Goal: Information Seeking & Learning: Learn about a topic

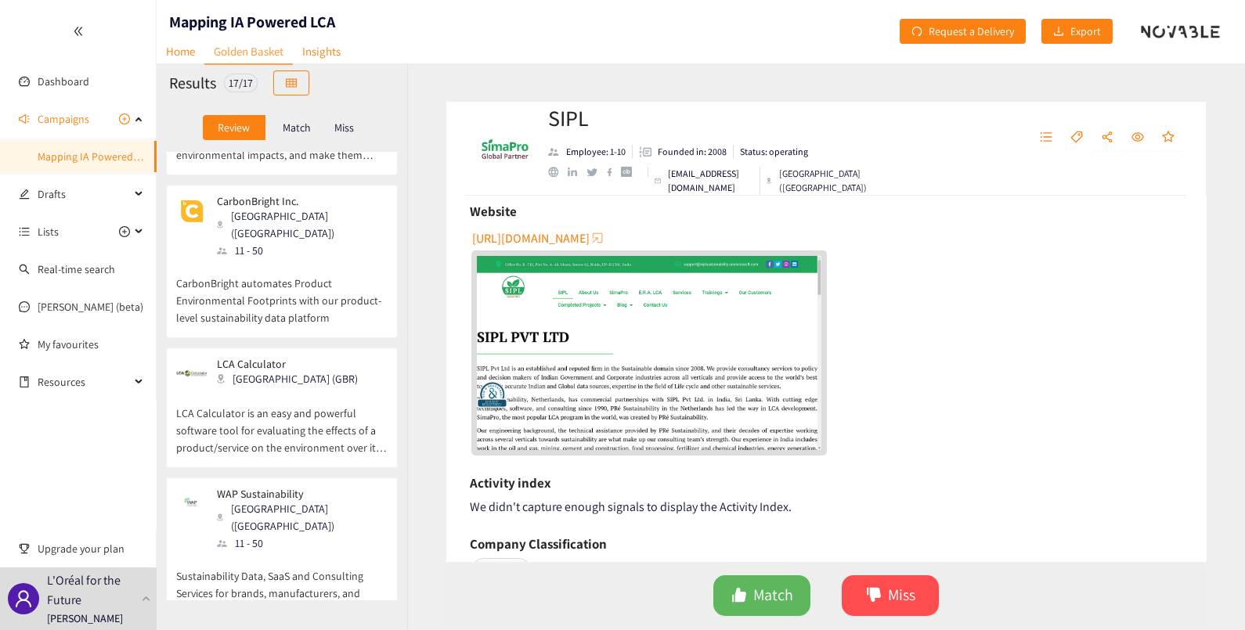
scroll to position [294, 0]
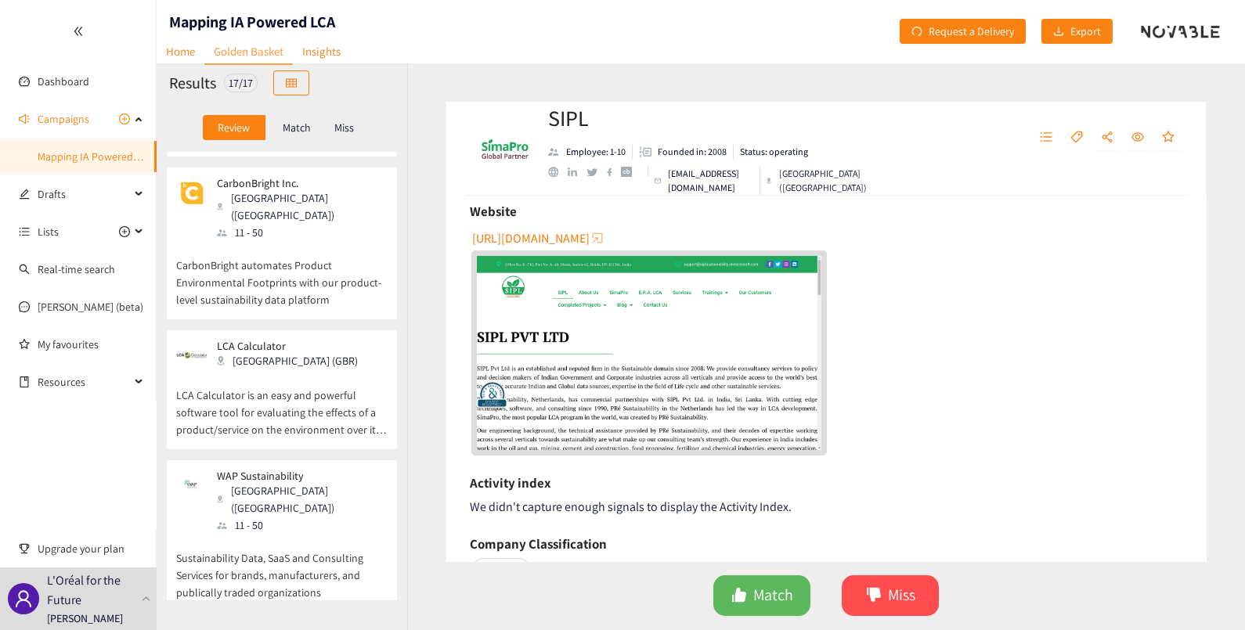
click at [235, 340] on p "LCA Calculator" at bounding box center [287, 346] width 141 height 13
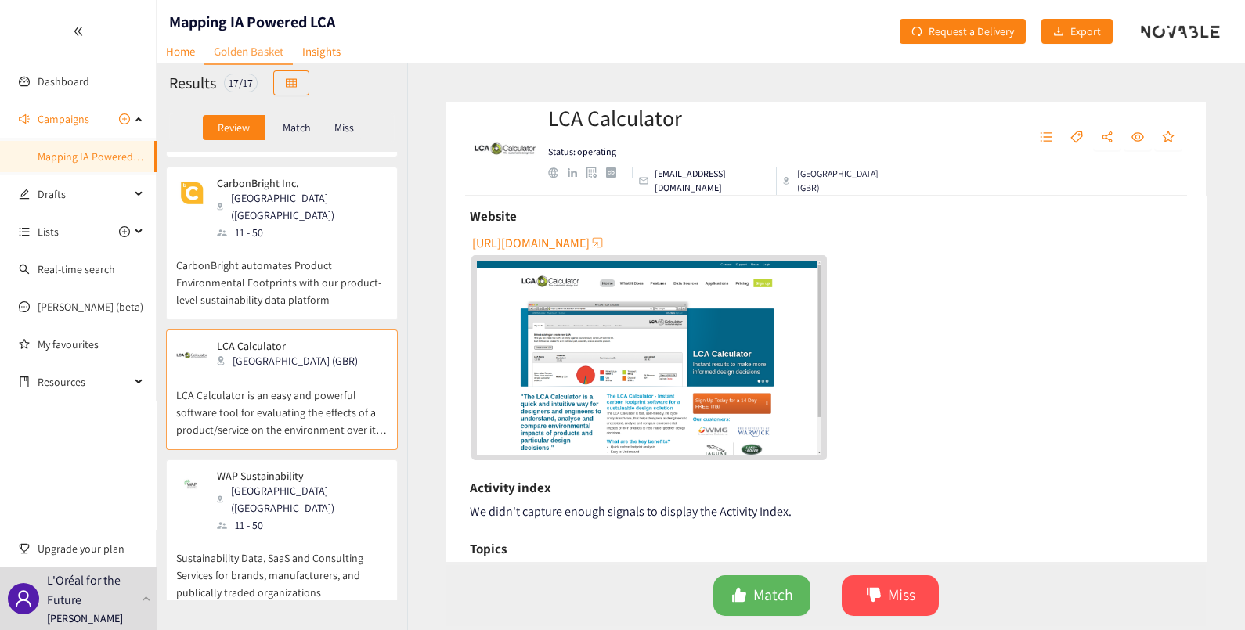
click at [606, 378] on img "website" at bounding box center [649, 358] width 344 height 194
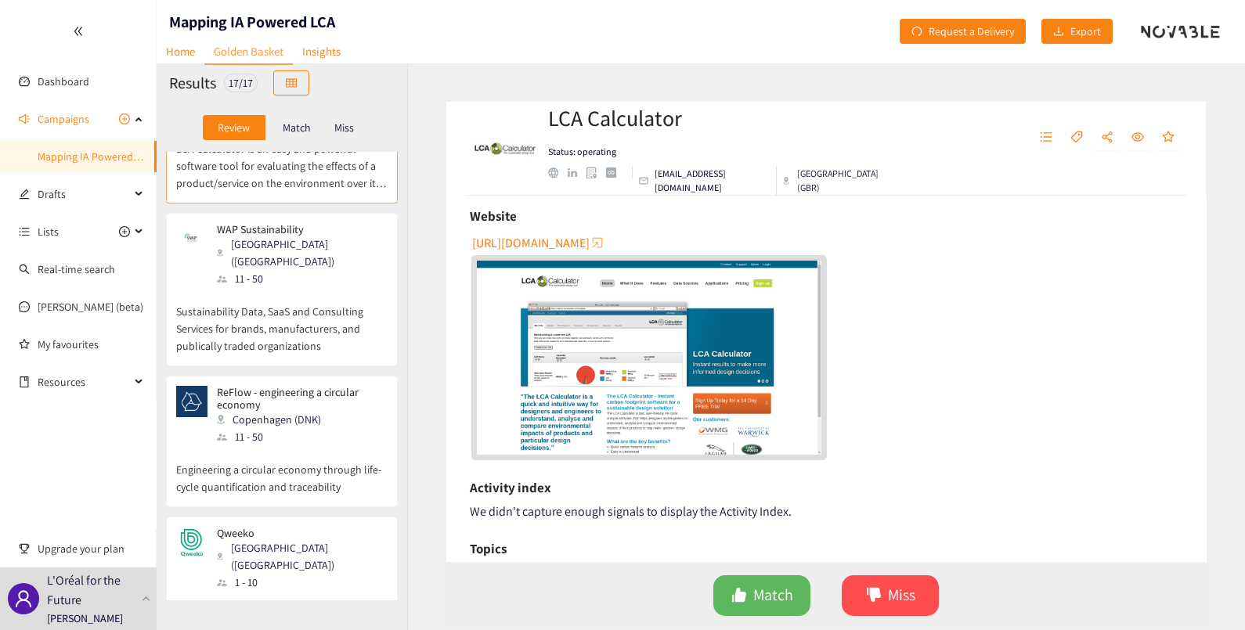
scroll to position [587, 0]
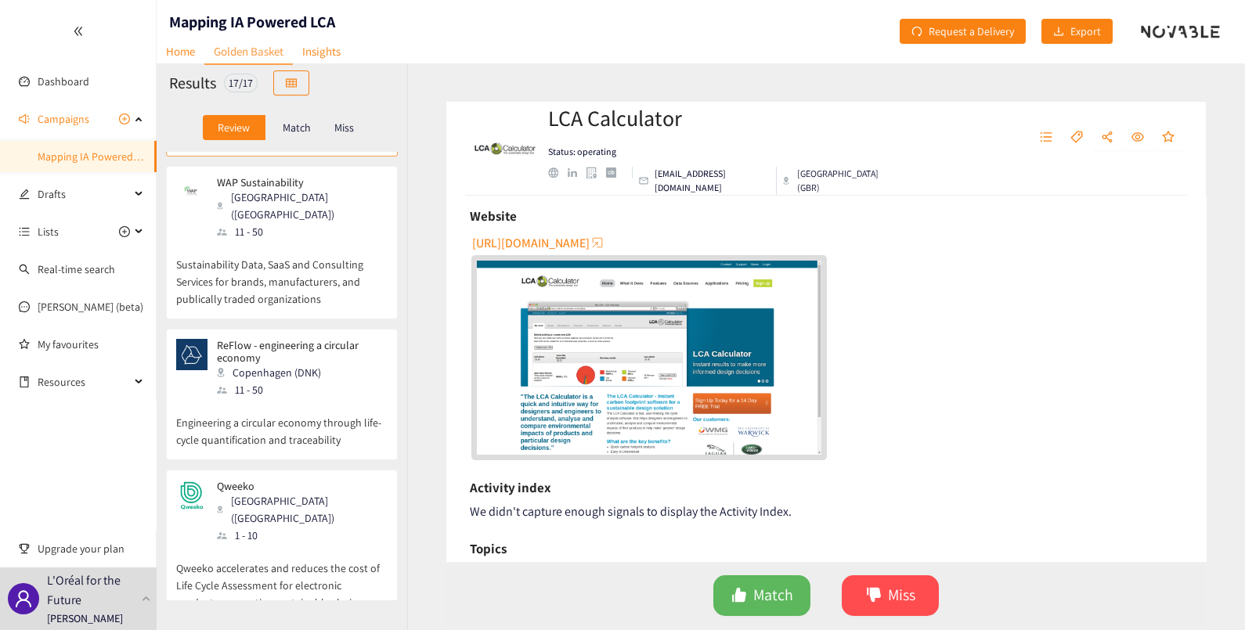
click at [305, 381] on div "11 - 50" at bounding box center [301, 389] width 169 height 17
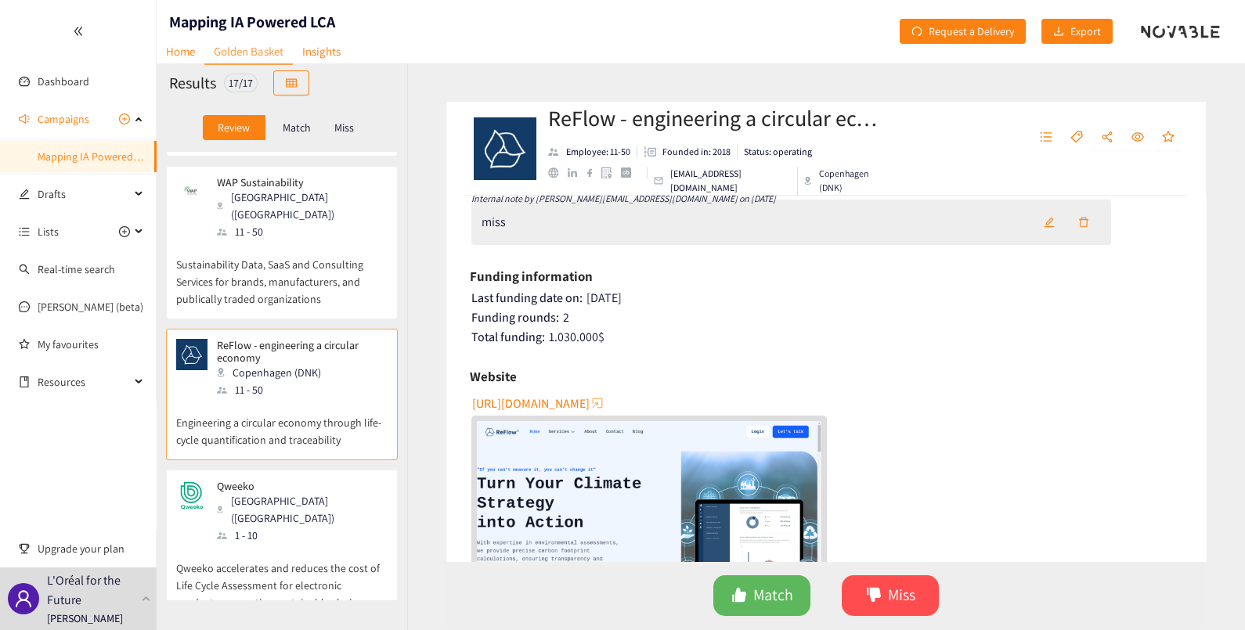
scroll to position [294, 0]
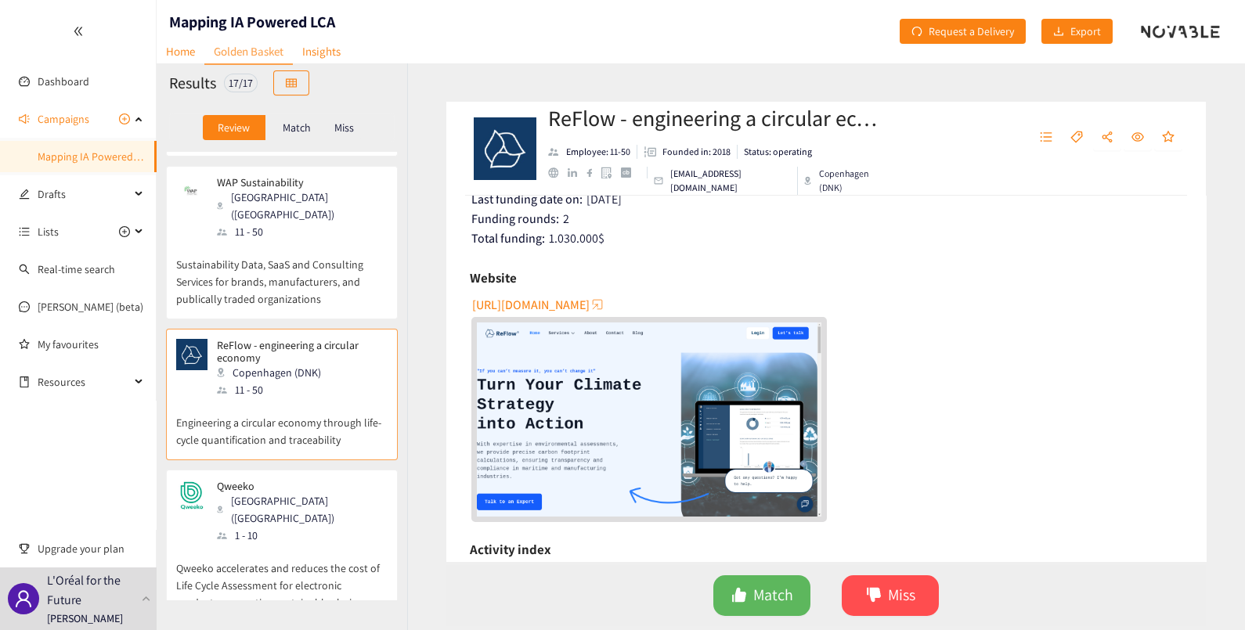
click at [609, 404] on img "website" at bounding box center [649, 419] width 344 height 194
click at [270, 492] on div "[GEOGRAPHIC_DATA] ([GEOGRAPHIC_DATA])" at bounding box center [301, 509] width 169 height 34
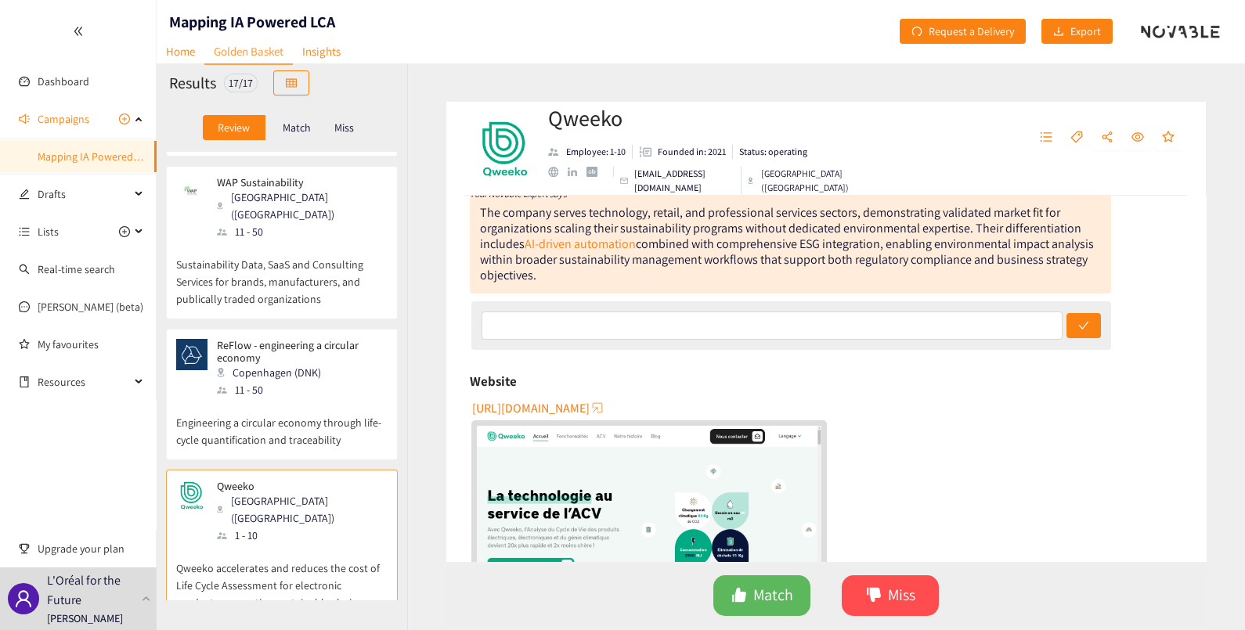
scroll to position [0, 0]
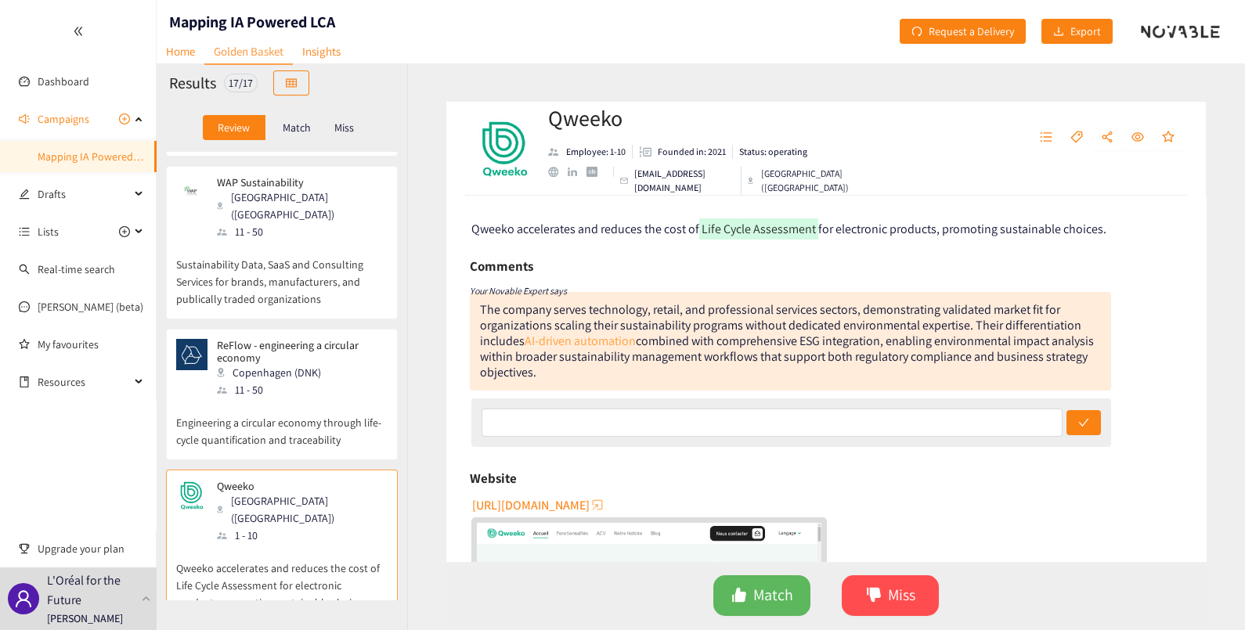
click at [580, 341] on link "AI-driven automation" at bounding box center [579, 341] width 111 height 16
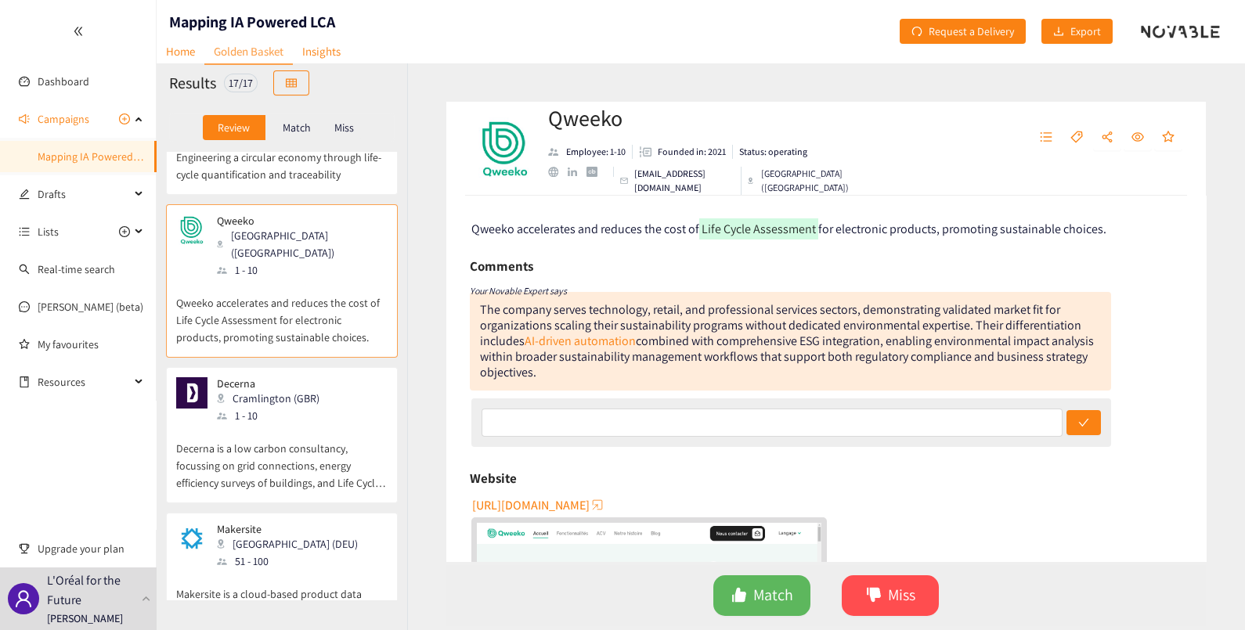
scroll to position [881, 0]
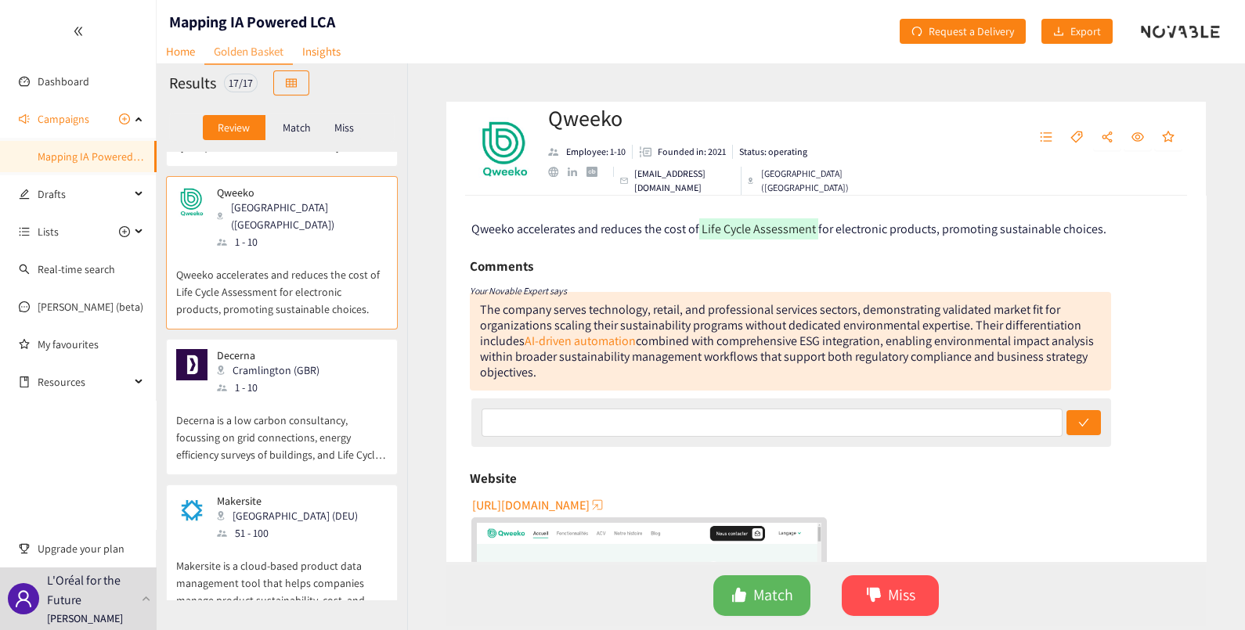
click at [308, 379] on div "1 - 10" at bounding box center [273, 387] width 112 height 17
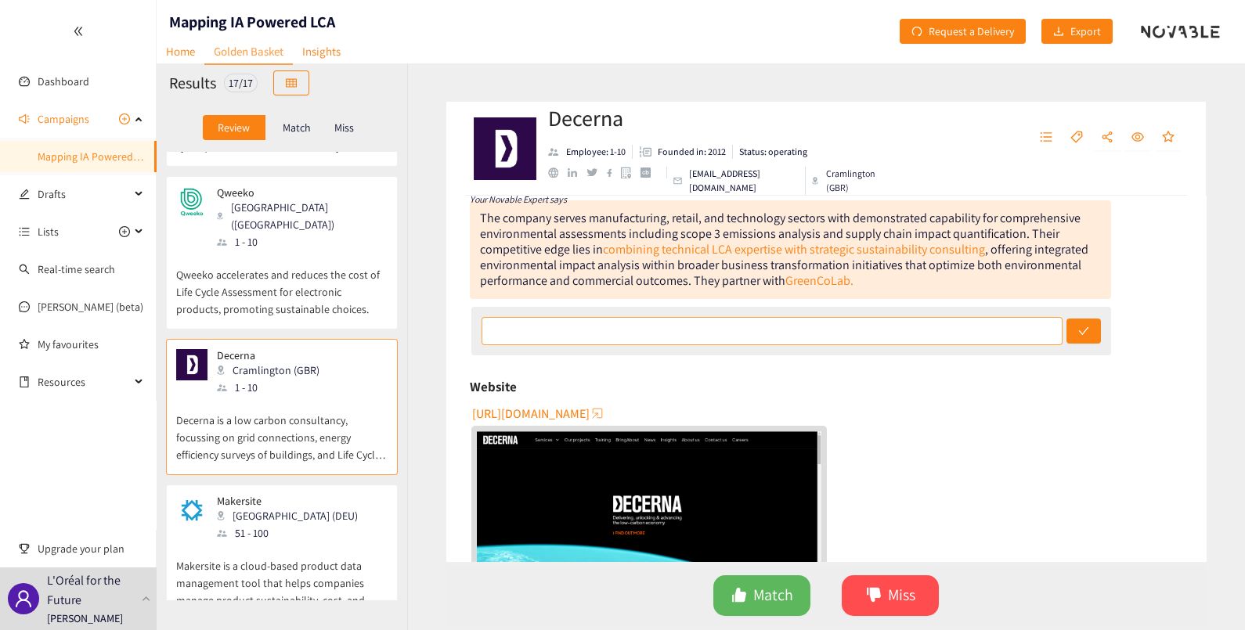
scroll to position [195, 0]
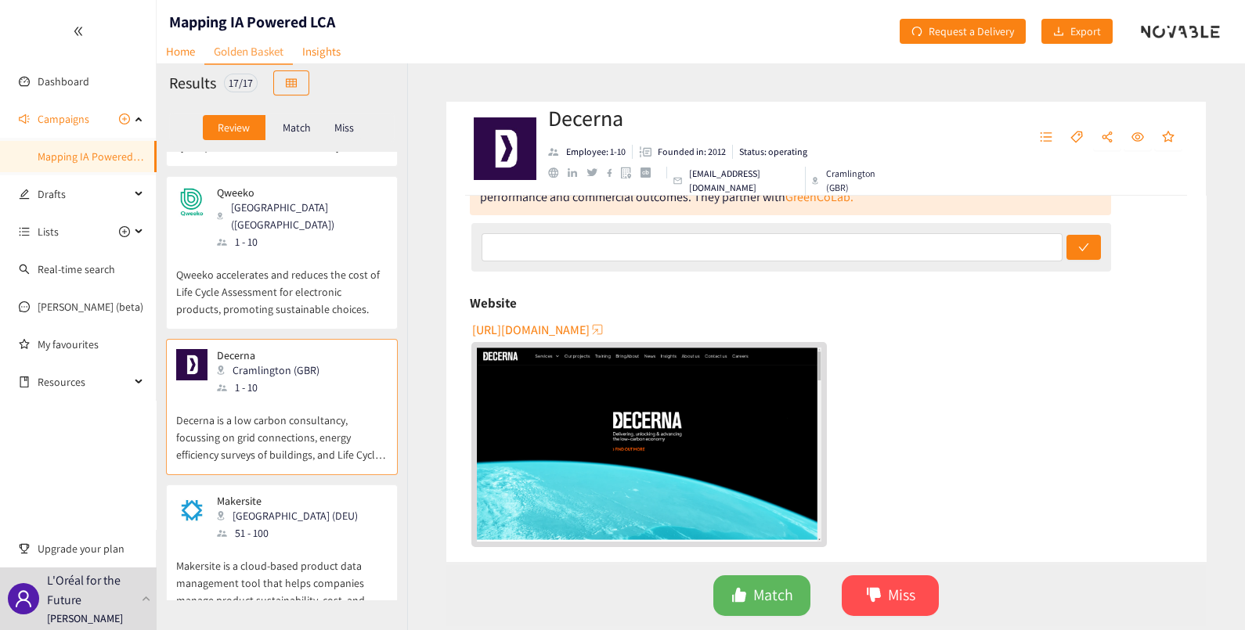
click at [571, 326] on span "[URL][DOMAIN_NAME]" at bounding box center [530, 330] width 117 height 20
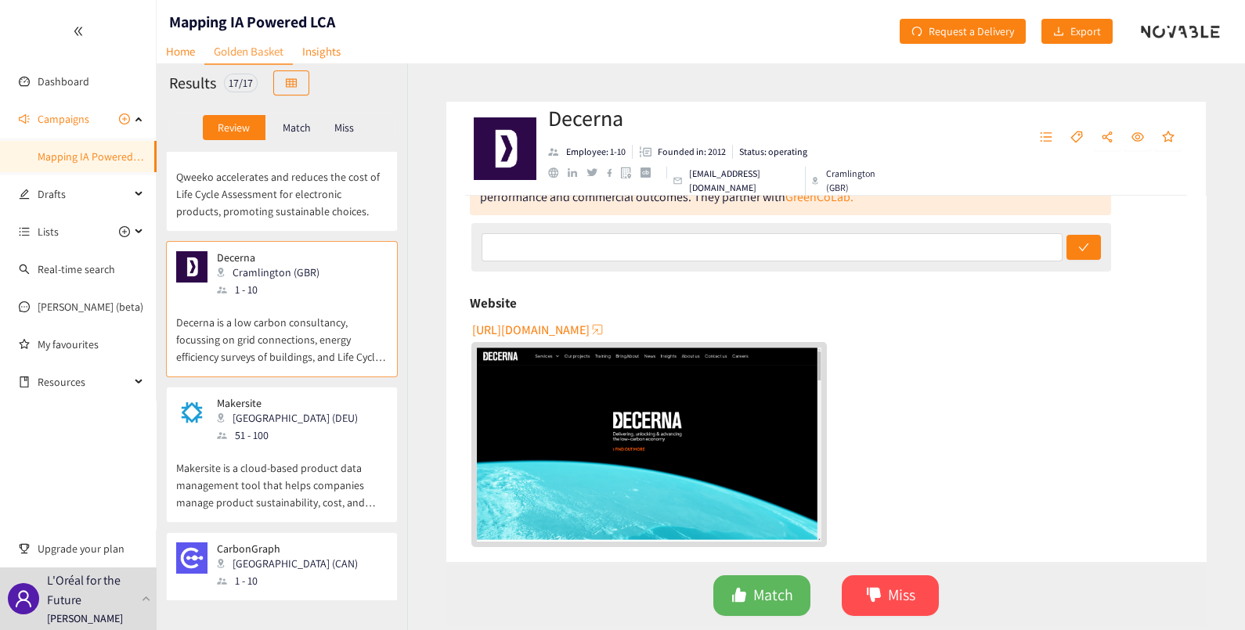
scroll to position [1076, 0]
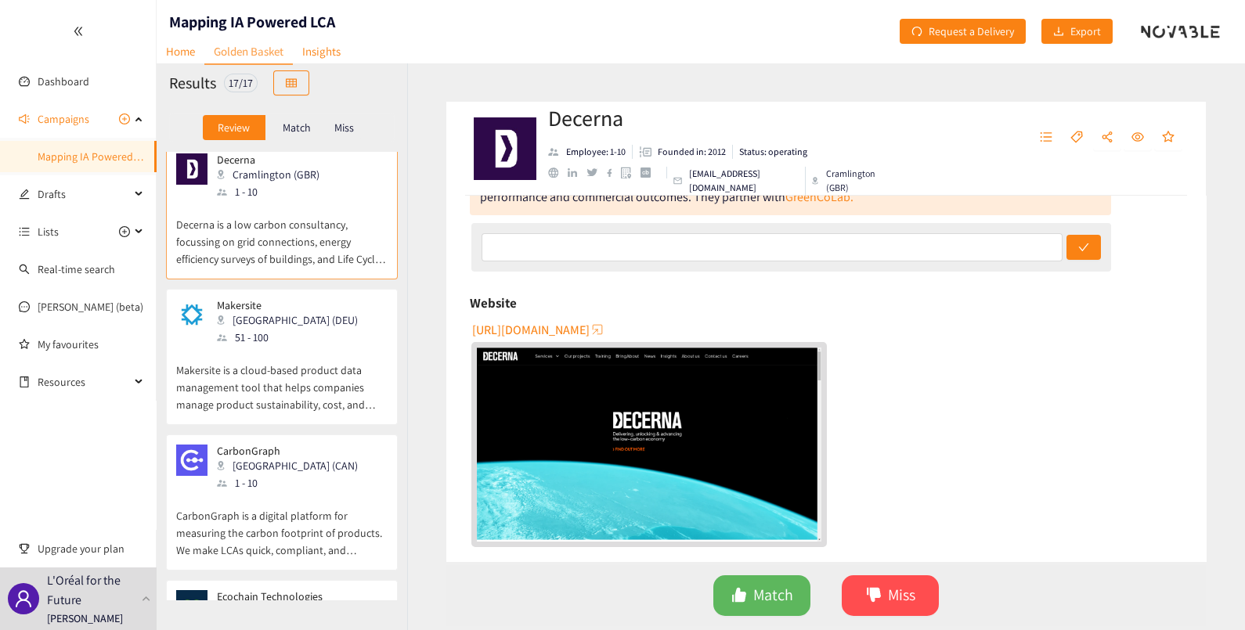
click at [246, 312] on div "[GEOGRAPHIC_DATA] (DEU)" at bounding box center [292, 320] width 150 height 17
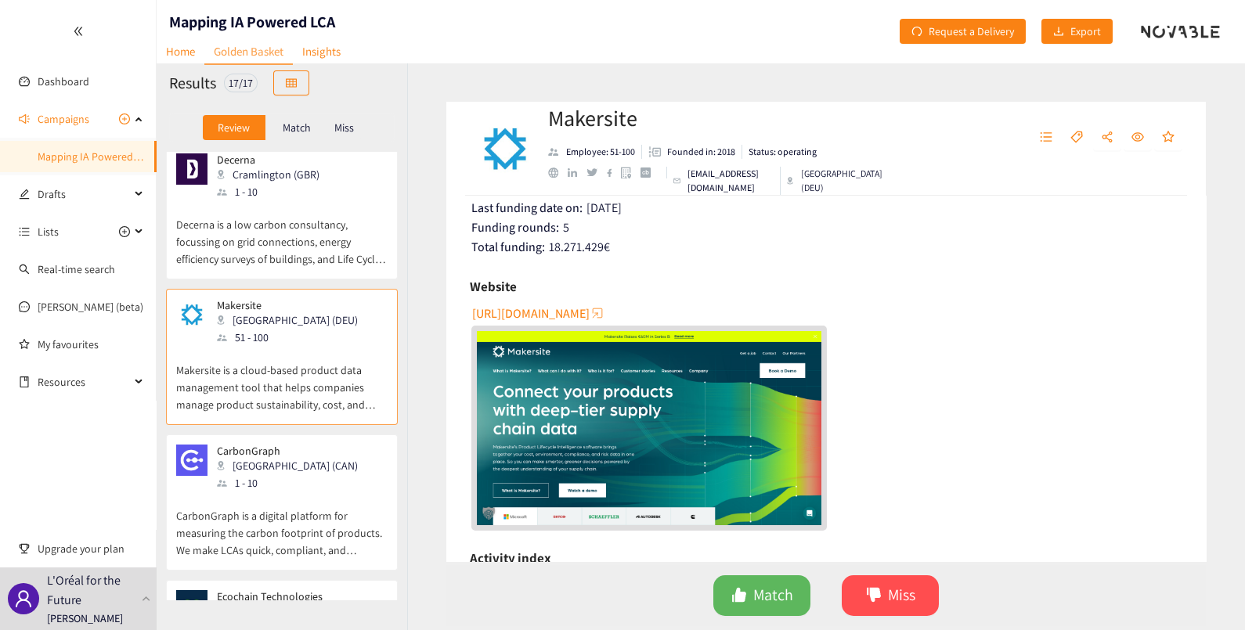
scroll to position [294, 0]
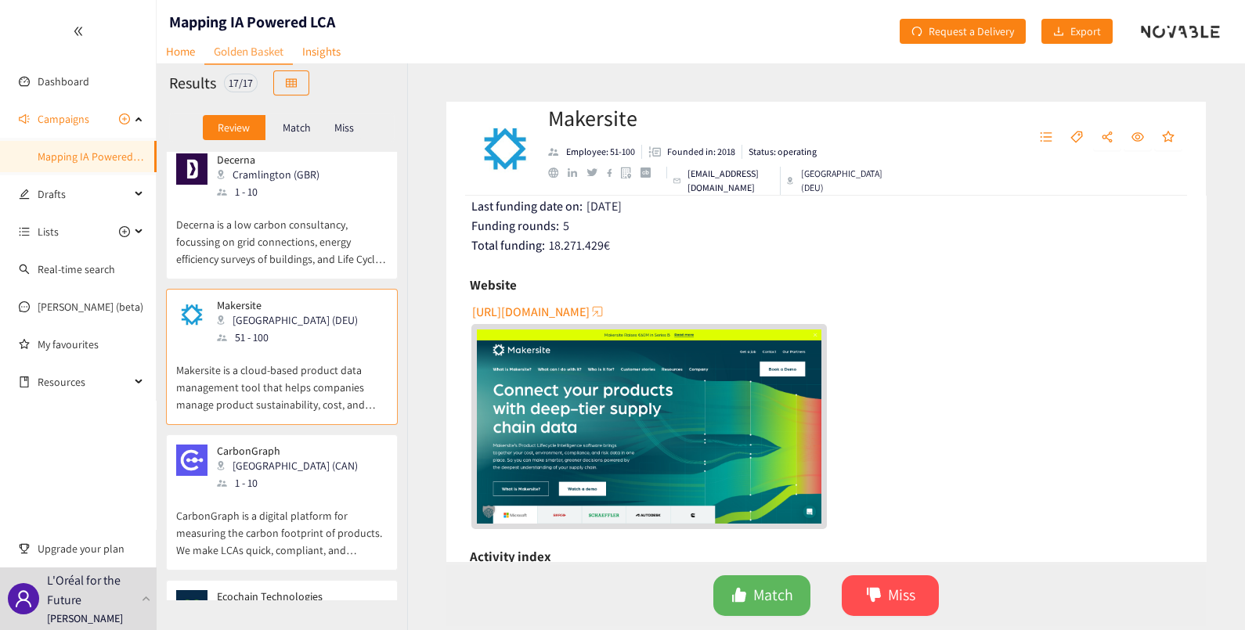
click at [538, 309] on span "[URL][DOMAIN_NAME]" at bounding box center [530, 312] width 117 height 20
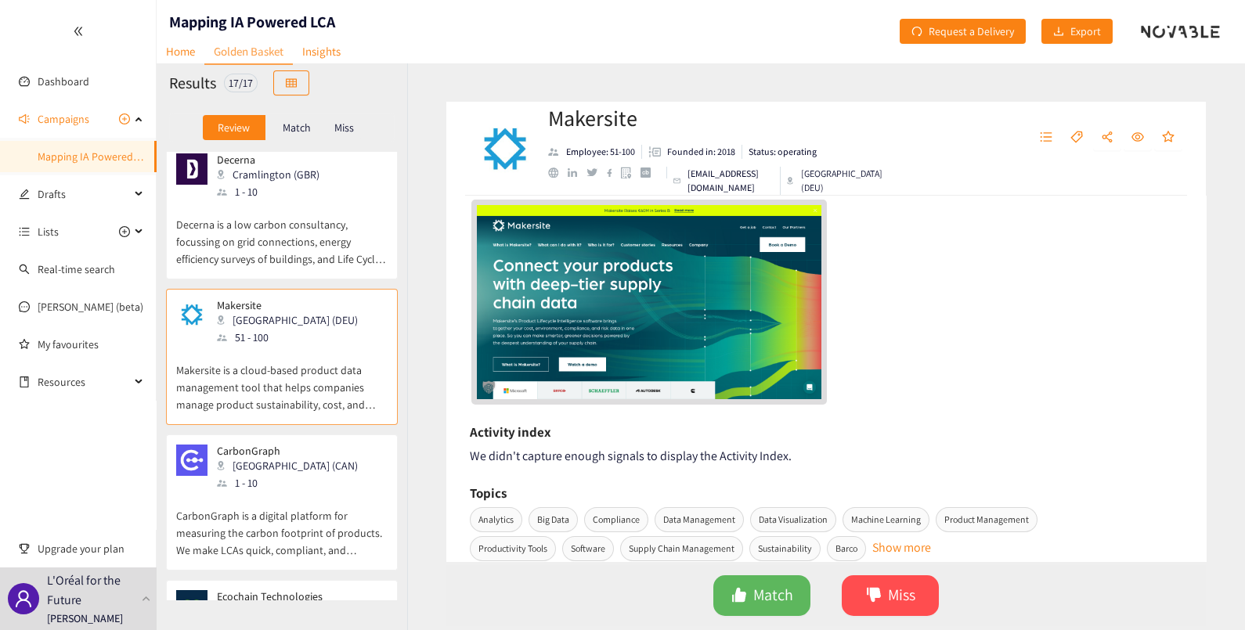
scroll to position [489, 0]
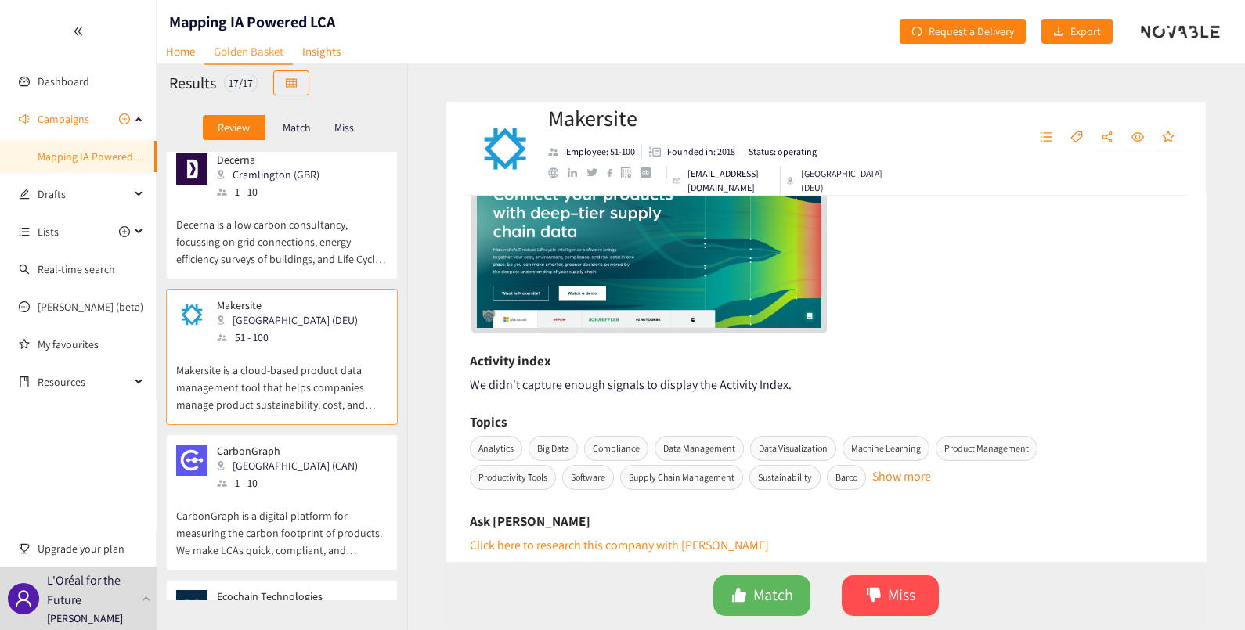
click at [283, 474] on div "1 - 10" at bounding box center [292, 482] width 150 height 17
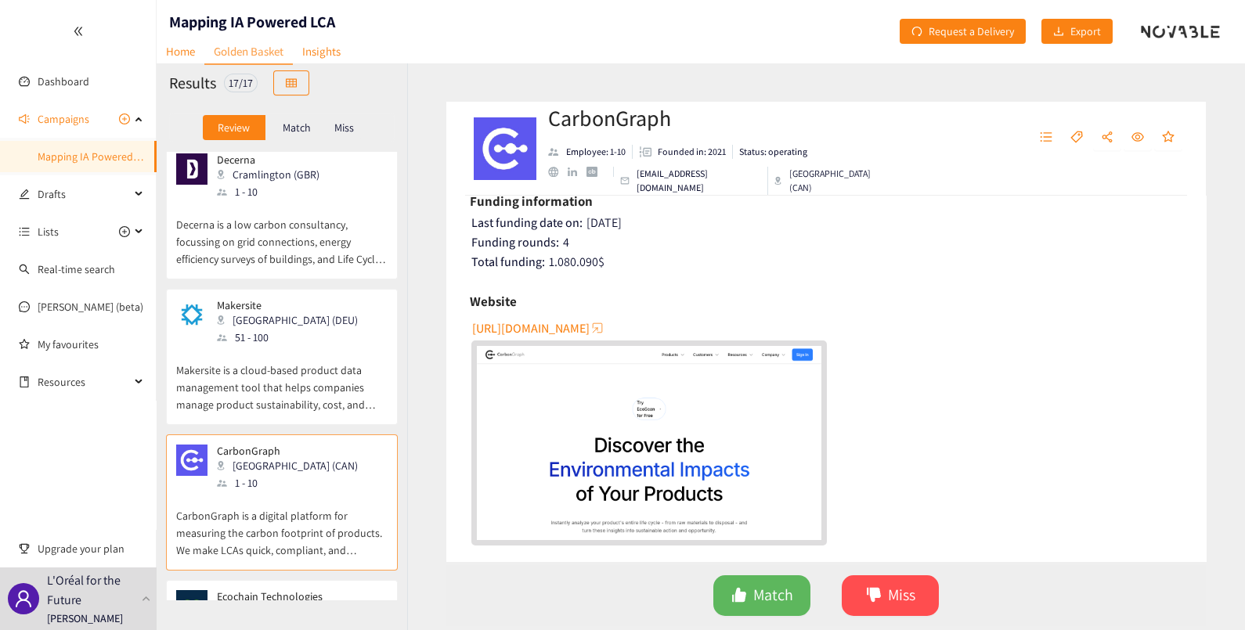
scroll to position [294, 0]
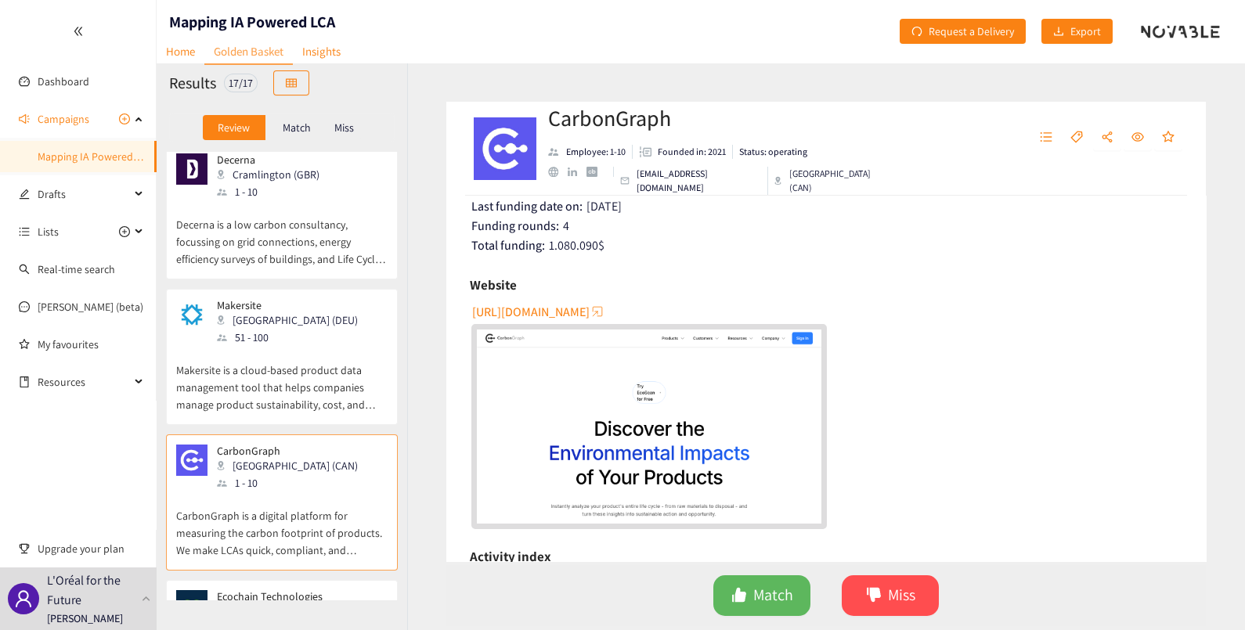
click at [622, 443] on img "website" at bounding box center [649, 427] width 344 height 194
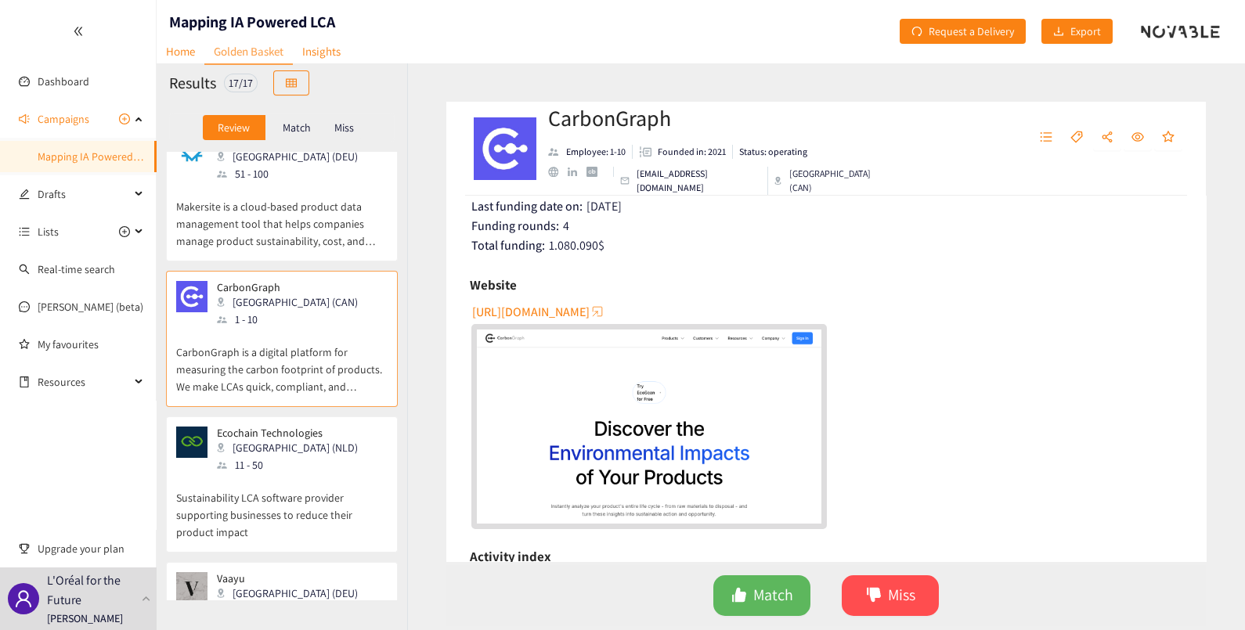
scroll to position [1271, 0]
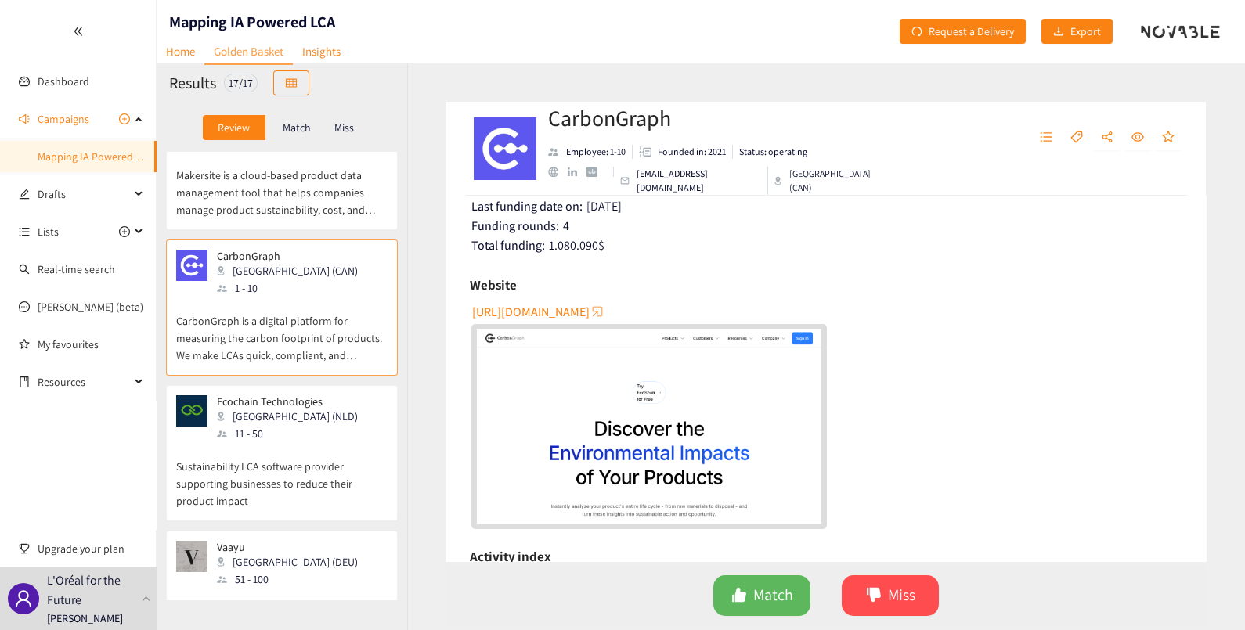
click at [272, 408] on div "[GEOGRAPHIC_DATA] (NLD)" at bounding box center [292, 416] width 150 height 17
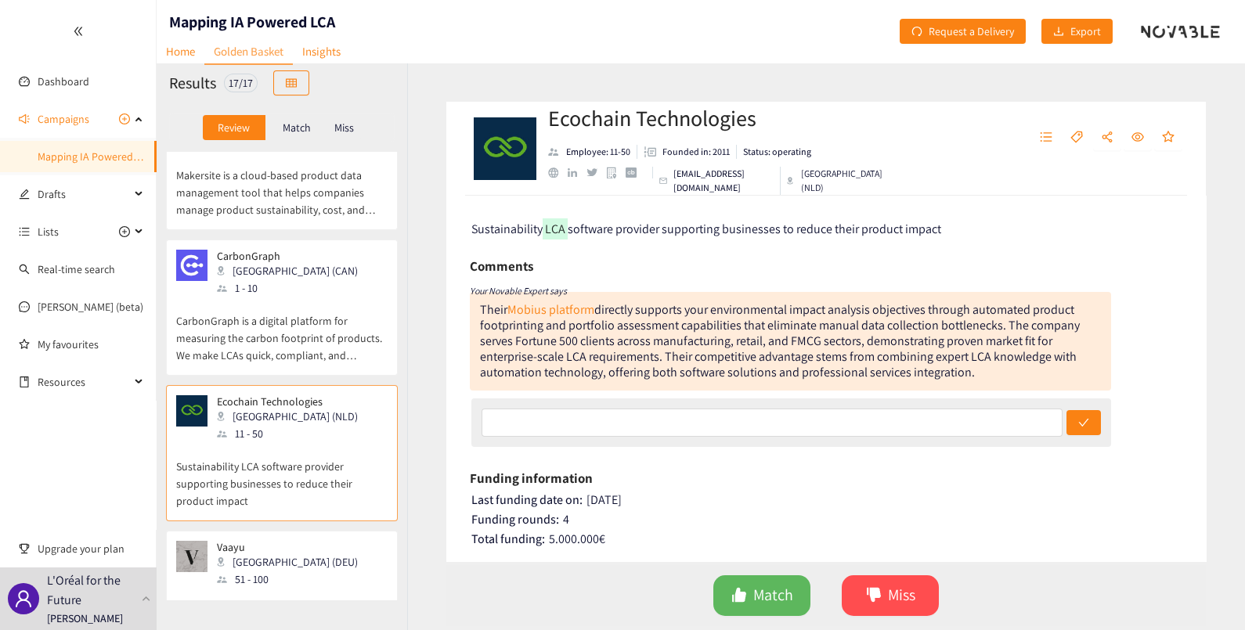
scroll to position [195, 0]
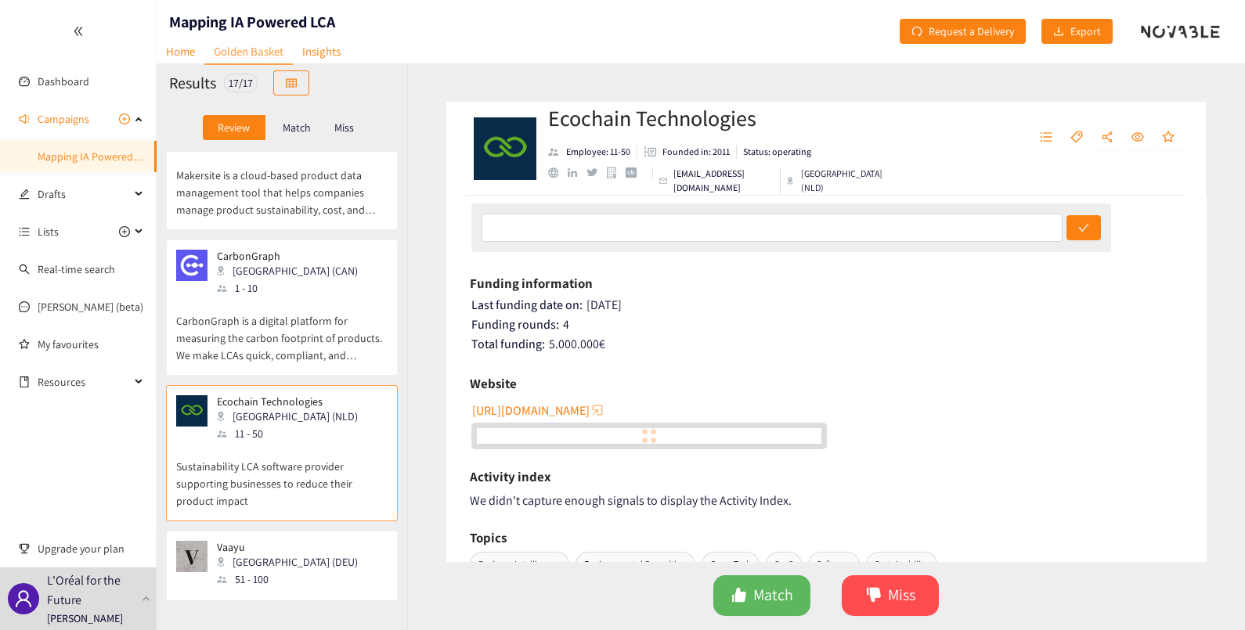
click at [563, 407] on span "[URL][DOMAIN_NAME]" at bounding box center [530, 411] width 117 height 20
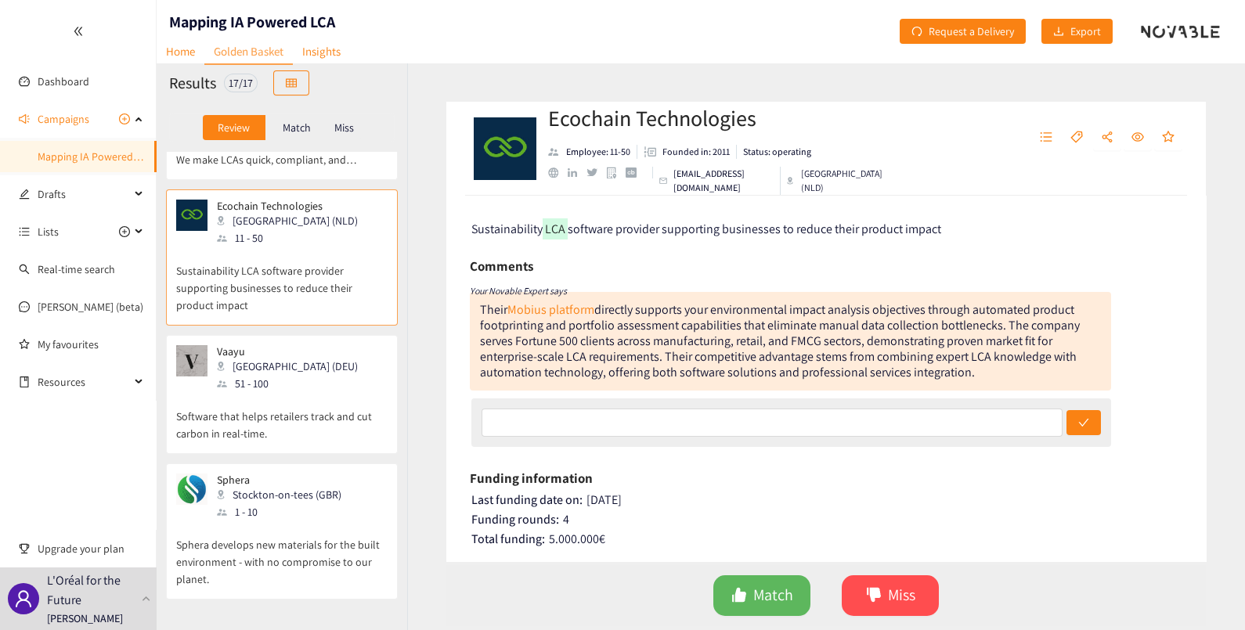
scroll to position [1467, 0]
click at [300, 345] on div "[PERSON_NAME] (DEU) 51 - 100" at bounding box center [281, 368] width 211 height 47
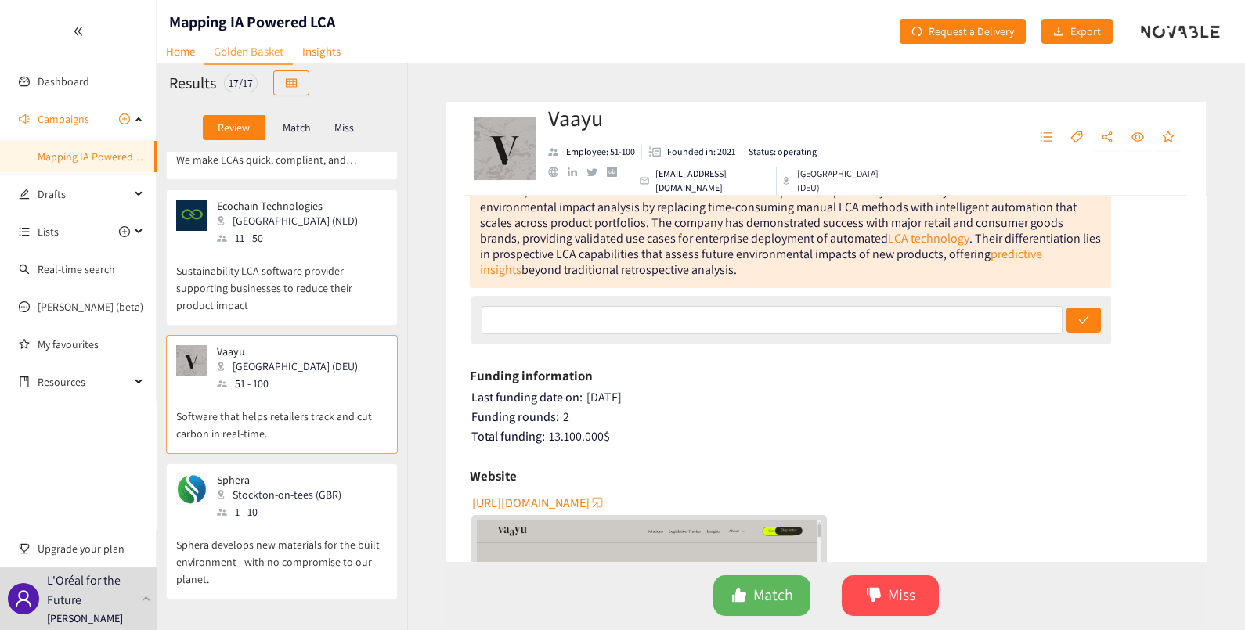
scroll to position [195, 0]
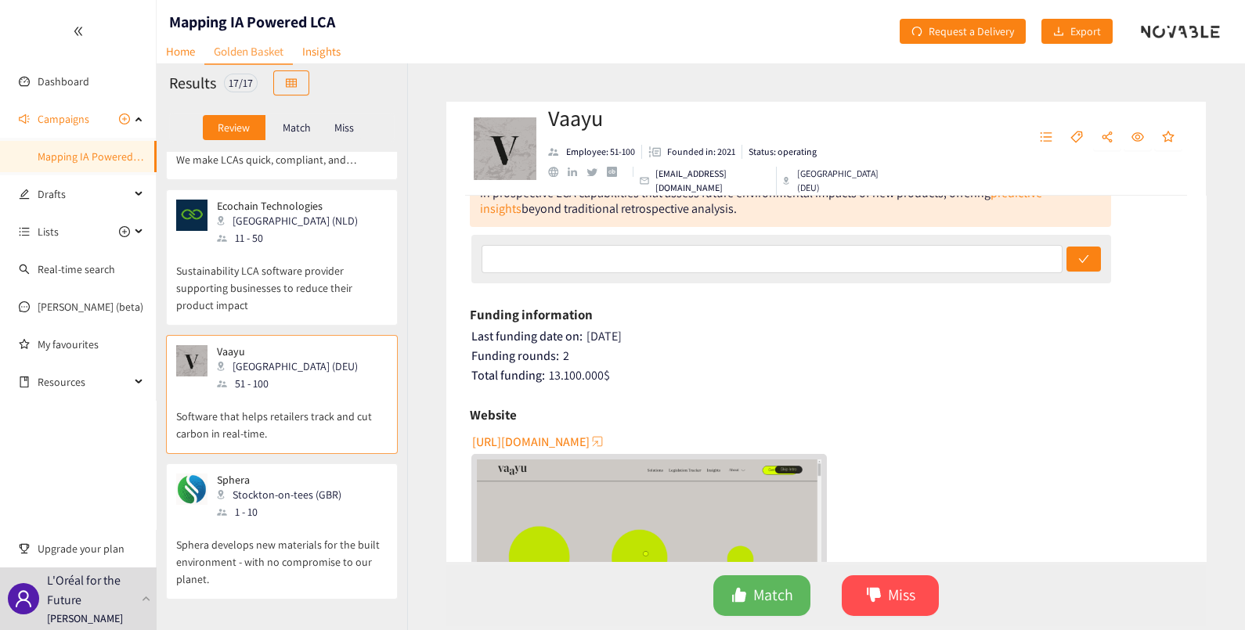
click at [544, 434] on span "[URL][DOMAIN_NAME]" at bounding box center [530, 442] width 117 height 20
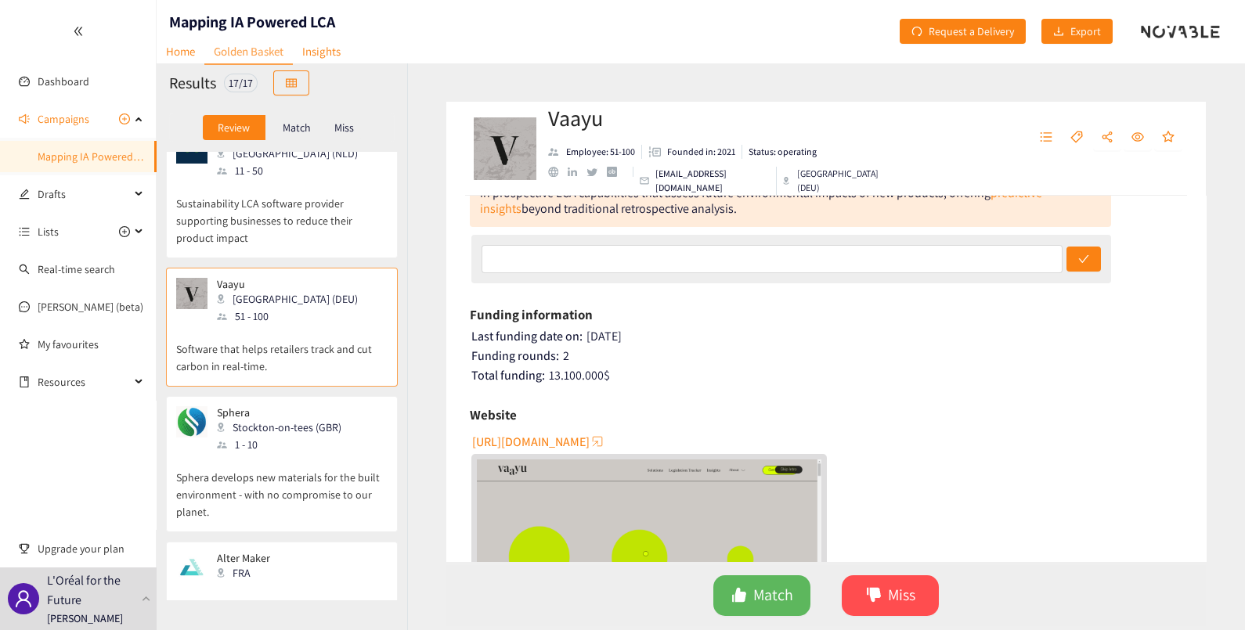
scroll to position [1663, 0]
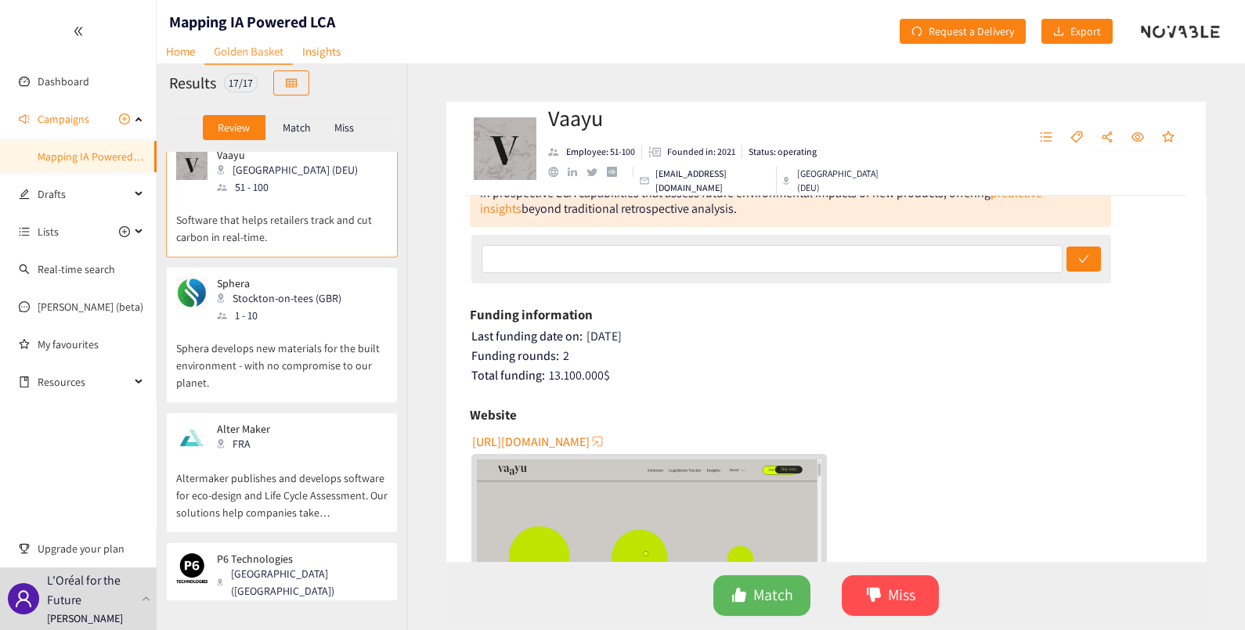
click at [264, 454] on p "Altermaker publishes and develops software for eco-design and Life Cycle Assess…" at bounding box center [281, 487] width 211 height 67
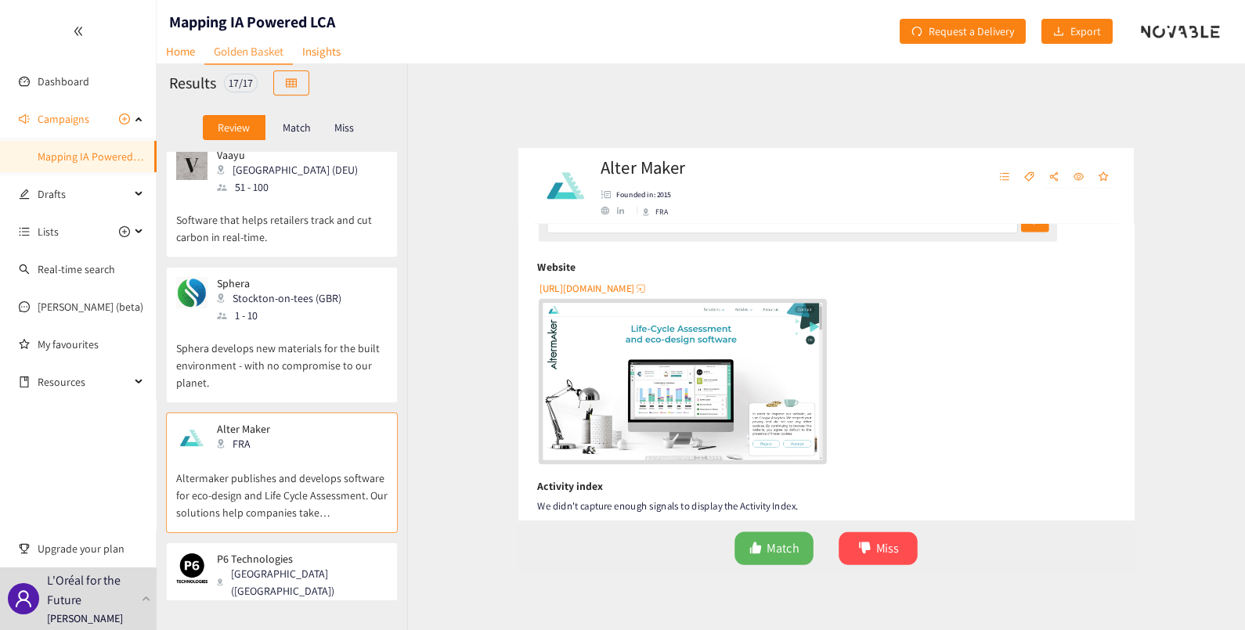
scroll to position [294, 0]
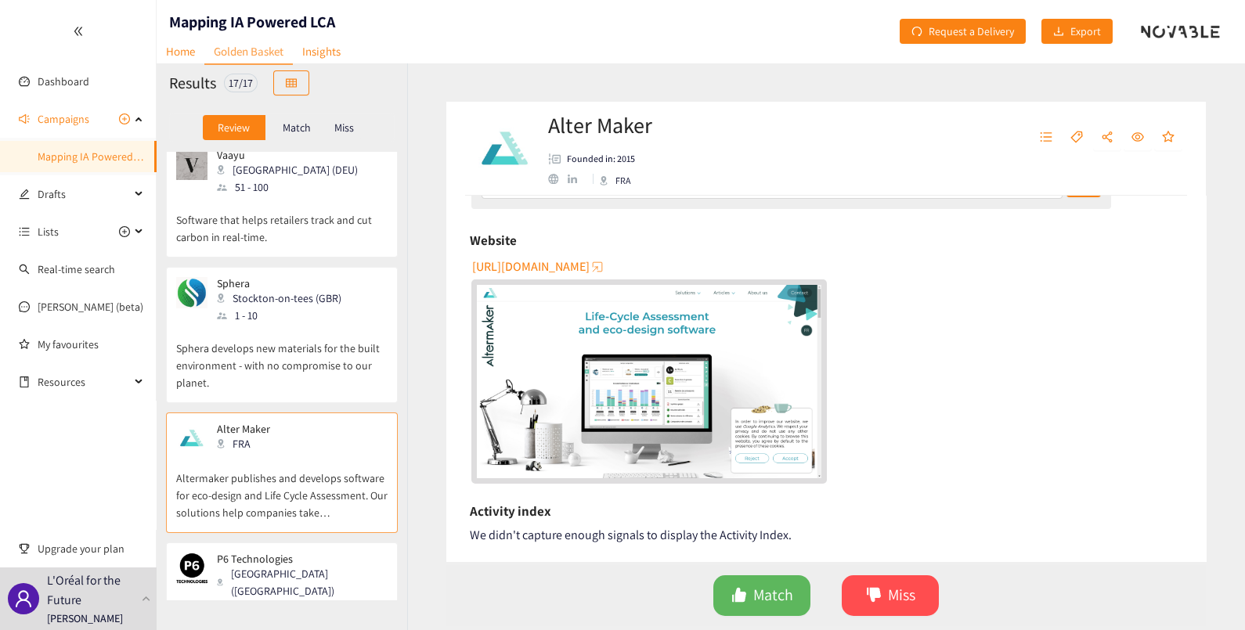
click at [553, 257] on span "[URL][DOMAIN_NAME]" at bounding box center [530, 267] width 117 height 20
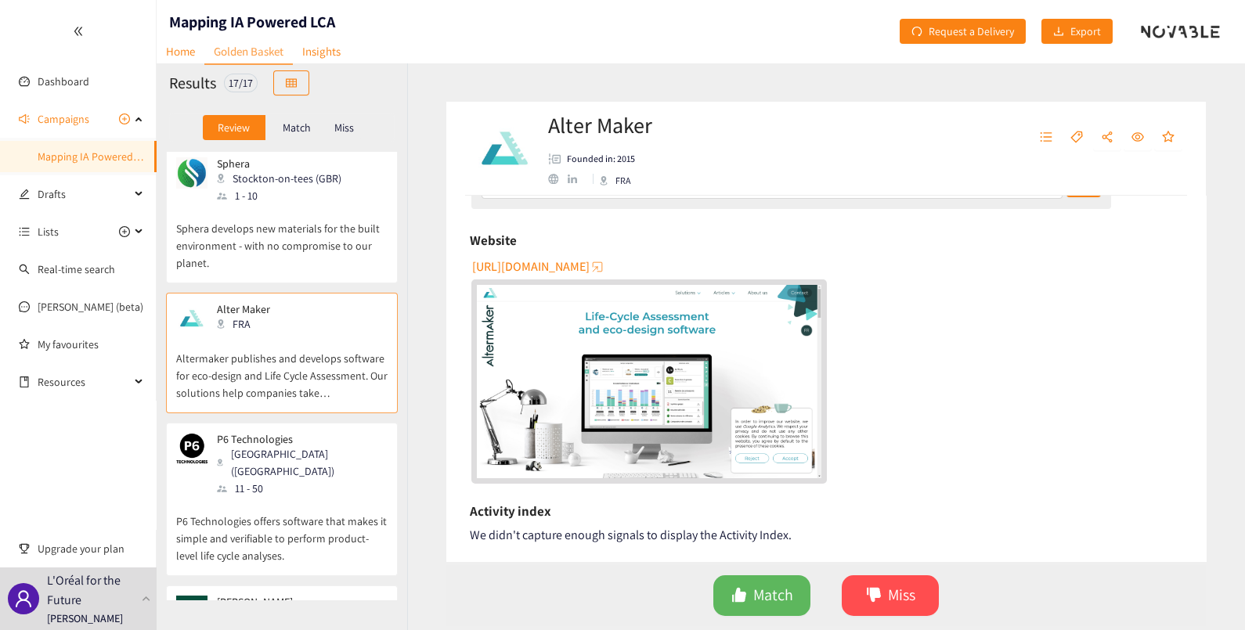
scroll to position [1859, 0]
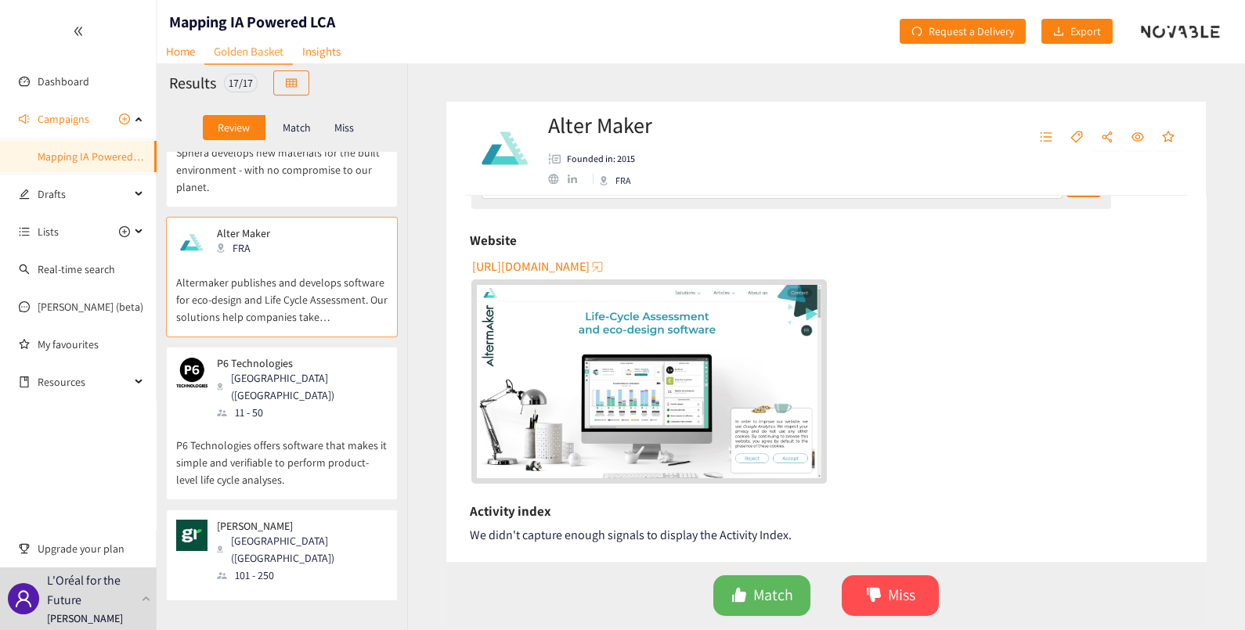
click at [293, 357] on div "P6 Technologies [GEOGRAPHIC_DATA] ([GEOGRAPHIC_DATA]) 11 - 50" at bounding box center [281, 389] width 211 height 64
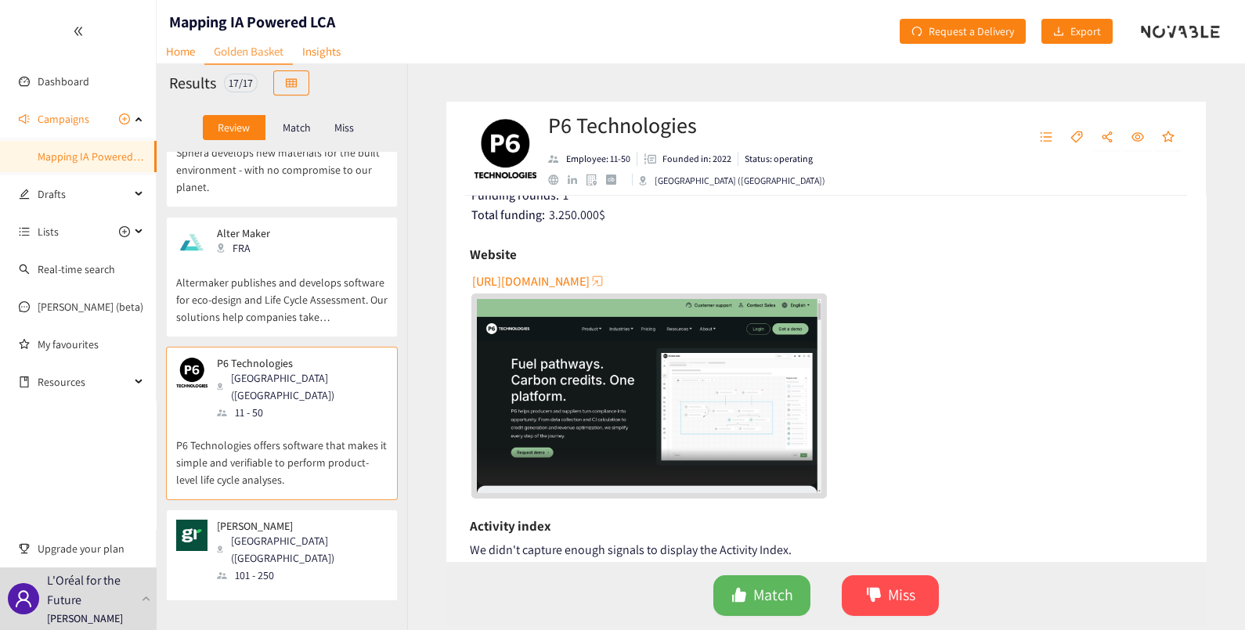
scroll to position [294, 0]
click at [567, 278] on span "[URL][DOMAIN_NAME]" at bounding box center [530, 281] width 117 height 20
click at [300, 520] on div "[PERSON_NAME] (FRA) 101 - 250 [PERSON_NAME] develops a carbon accounting platfo…" at bounding box center [281, 591] width 211 height 142
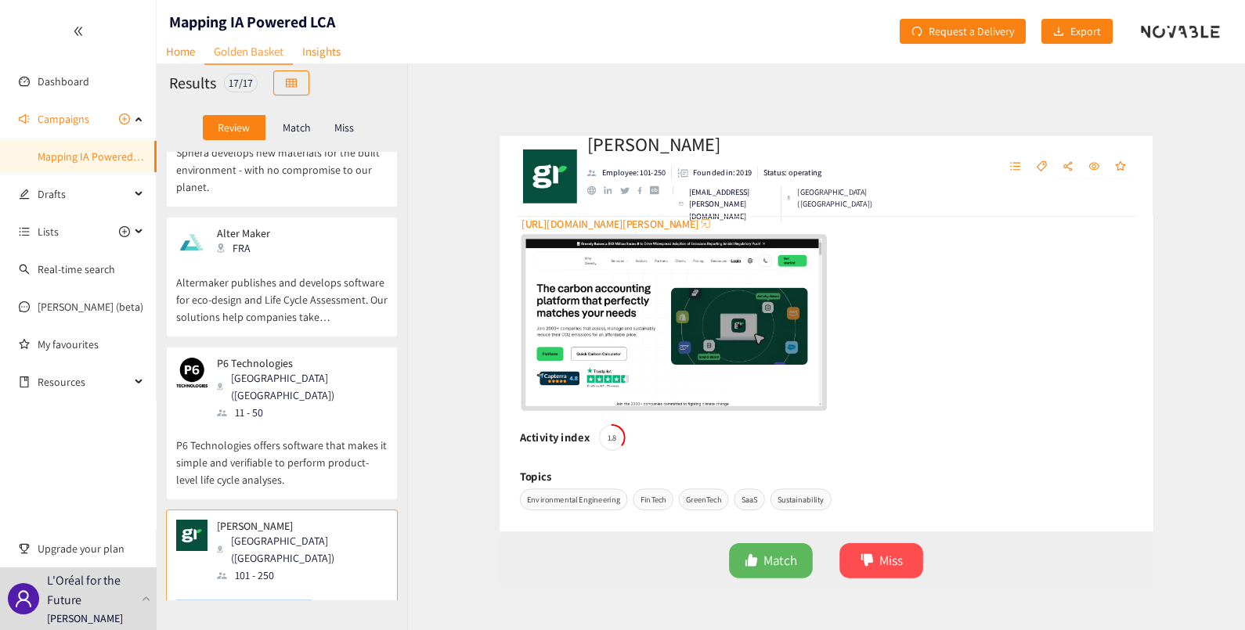
scroll to position [391, 0]
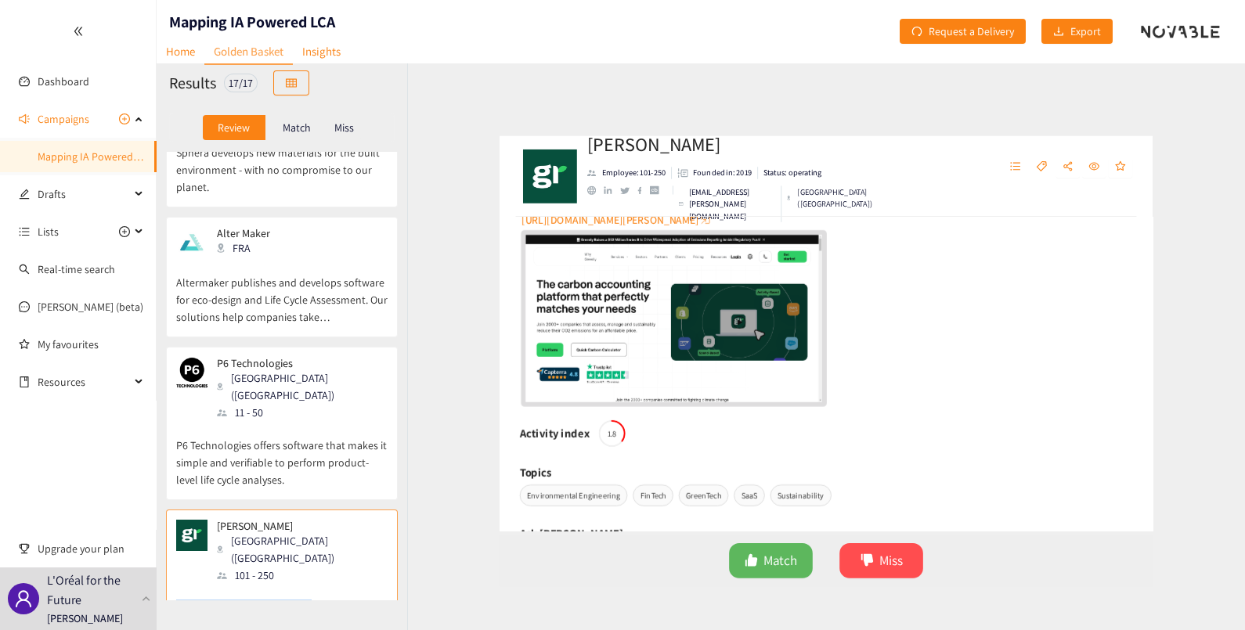
click at [548, 264] on img "website" at bounding box center [649, 314] width 344 height 194
